Goal: Task Accomplishment & Management: Use online tool/utility

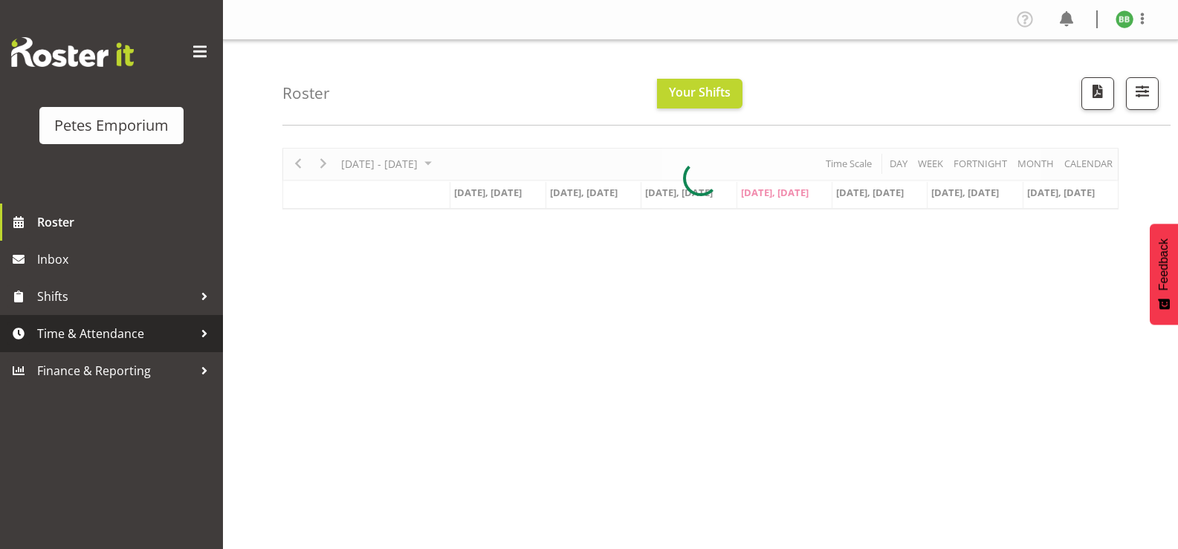
click at [90, 333] on span "Time & Attendance" at bounding box center [115, 334] width 156 height 22
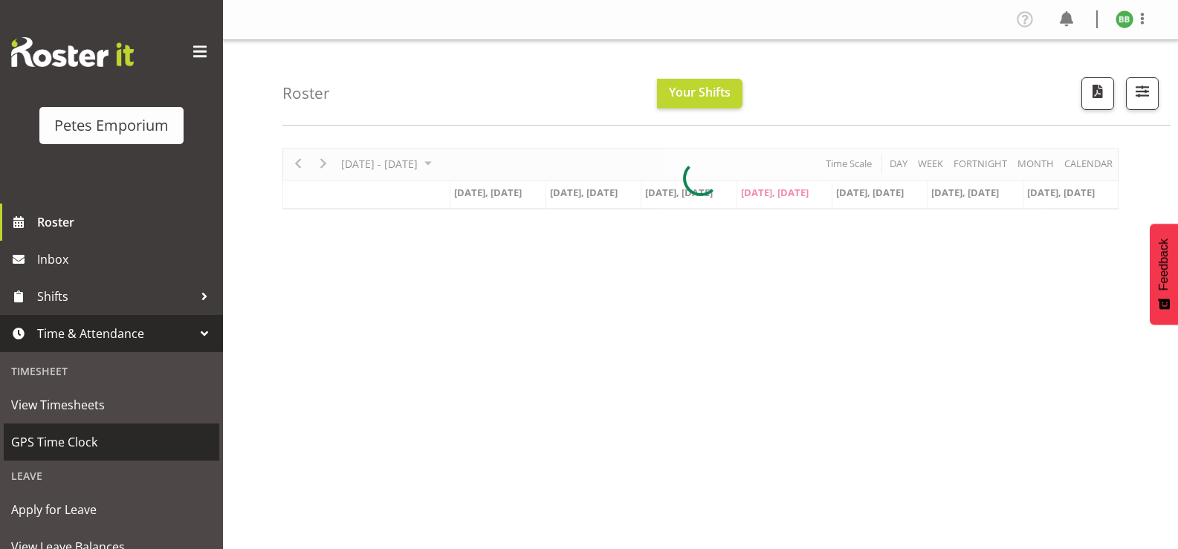
click at [72, 439] on span "GPS Time Clock" at bounding box center [111, 442] width 201 height 22
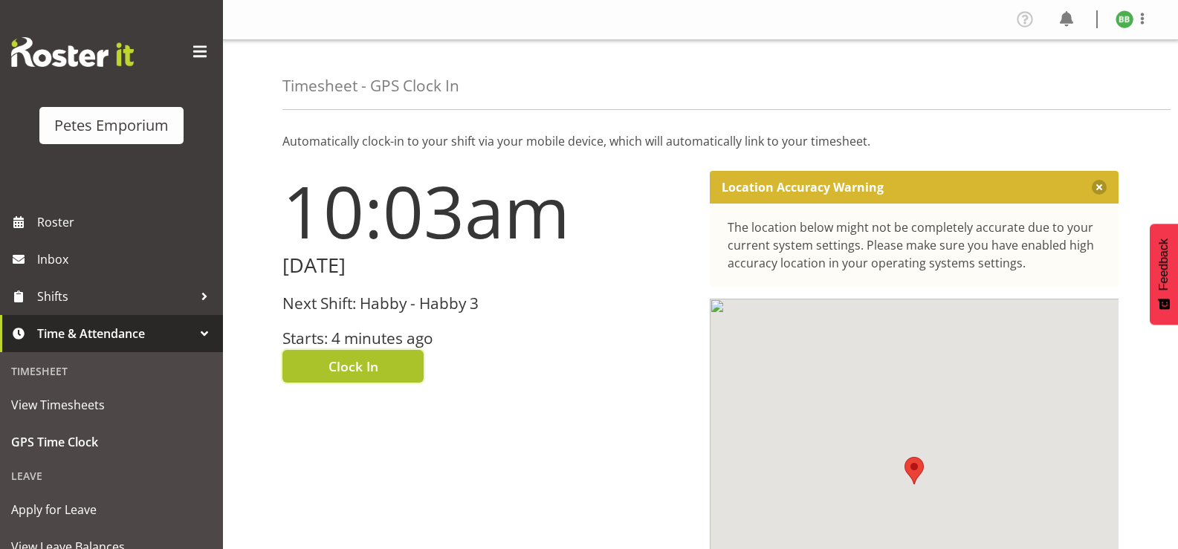
click at [338, 359] on span "Clock In" at bounding box center [354, 366] width 50 height 19
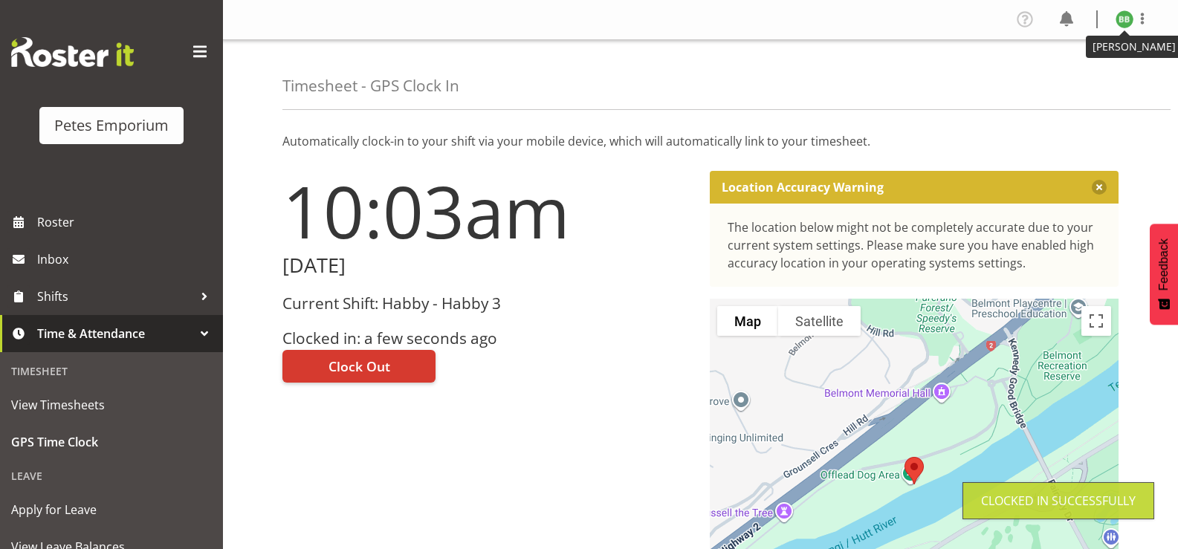
click at [1124, 17] on img at bounding box center [1125, 19] width 18 height 18
click at [1068, 80] on link "Log Out" at bounding box center [1080, 78] width 143 height 27
